Goal: Task Accomplishment & Management: Manage account settings

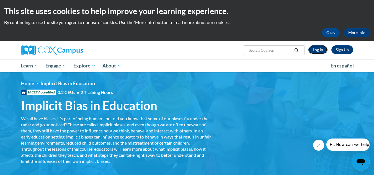
click at [318, 51] on link "Log In" at bounding box center [317, 49] width 19 height 9
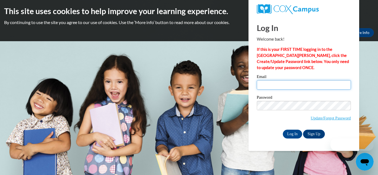
click at [289, 85] on input "Email" at bounding box center [304, 84] width 94 height 9
type input "debrad@ymcaatlanta.org"
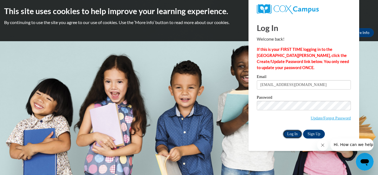
click at [288, 136] on input "Log In" at bounding box center [292, 134] width 19 height 9
click at [291, 136] on input "Log In" at bounding box center [292, 134] width 19 height 9
click at [288, 132] on input "Log In" at bounding box center [292, 134] width 19 height 9
click at [332, 118] on link "Update/Forgot Password" at bounding box center [331, 118] width 40 height 4
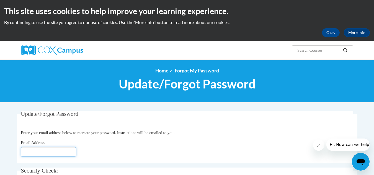
click at [52, 152] on input "Email Address" at bounding box center [48, 151] width 55 height 9
type input "[EMAIL_ADDRESS][DOMAIN_NAME]"
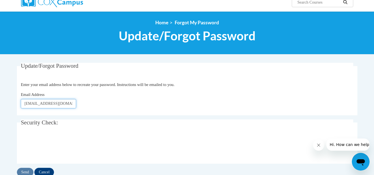
scroll to position [49, 0]
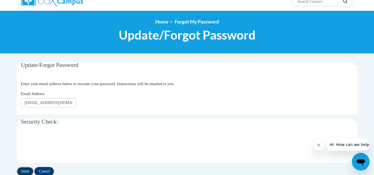
click at [24, 170] on input "Send" at bounding box center [25, 171] width 17 height 9
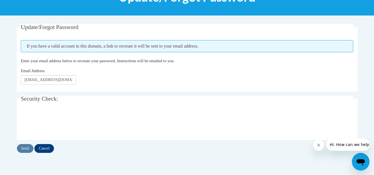
scroll to position [87, 0]
